Goal: Use online tool/utility: Utilize a website feature to perform a specific function

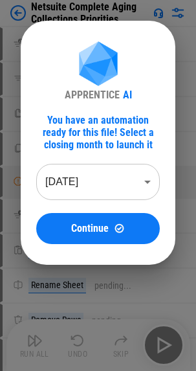
click at [152, 182] on body "Netsuite Complete Aging Collections Priorities Clear All Filters pending... Set…" at bounding box center [98, 185] width 196 height 371
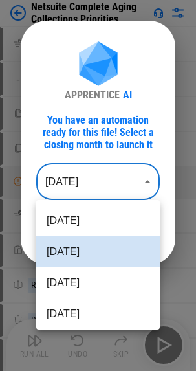
click at [102, 215] on li "Oct 2025" at bounding box center [98, 220] width 124 height 31
type input "********"
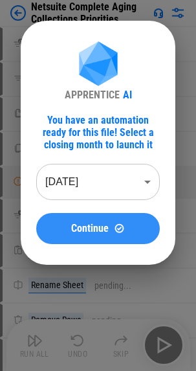
click at [104, 228] on span "Continue" at bounding box center [90, 228] width 38 height 10
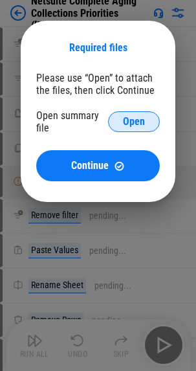
click at [134, 122] on span "Open" at bounding box center [134, 121] width 22 height 10
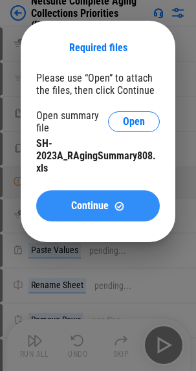
click at [103, 208] on span "Continue" at bounding box center [90, 206] width 38 height 10
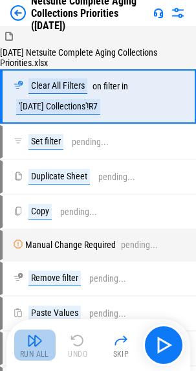
click at [35, 343] on img "button" at bounding box center [35, 341] width 16 height 16
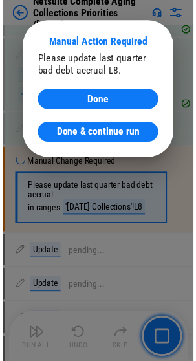
scroll to position [1806, 0]
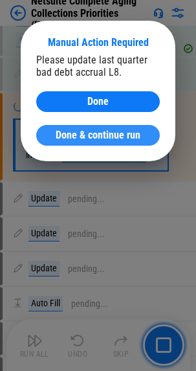
click at [104, 133] on span "Done & continue run" at bounding box center [98, 135] width 85 height 10
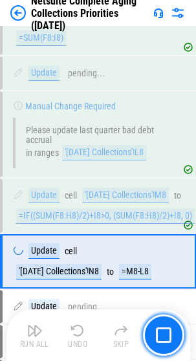
scroll to position [1936, 0]
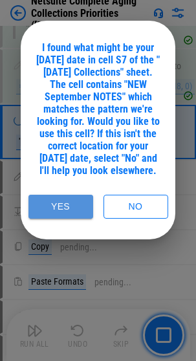
click at [56, 219] on button "Yes" at bounding box center [60, 207] width 65 height 24
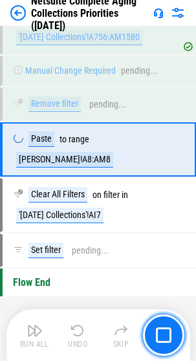
scroll to position [5575, 0]
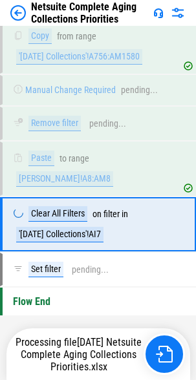
scroll to position [5576, 0]
